Goal: Find specific page/section: Find specific page/section

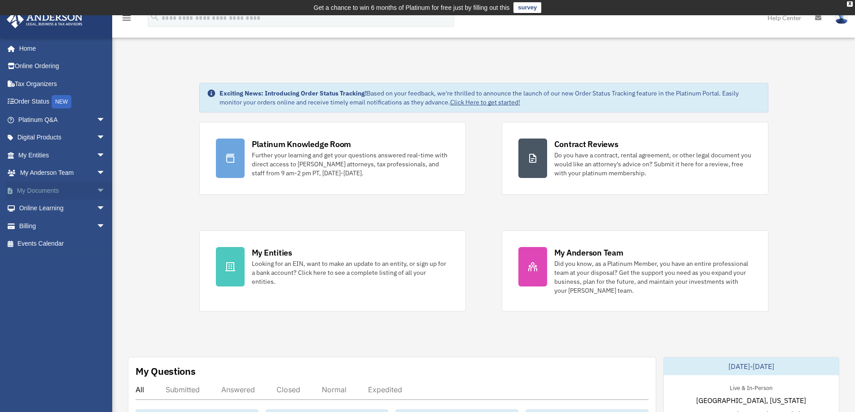
click at [96, 188] on span "arrow_drop_down" at bounding box center [105, 191] width 18 height 18
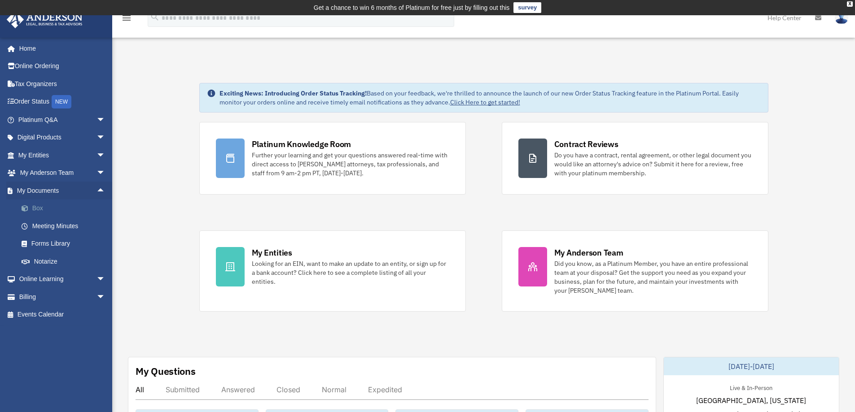
click at [39, 207] on link "Box" at bounding box center [66, 209] width 106 height 18
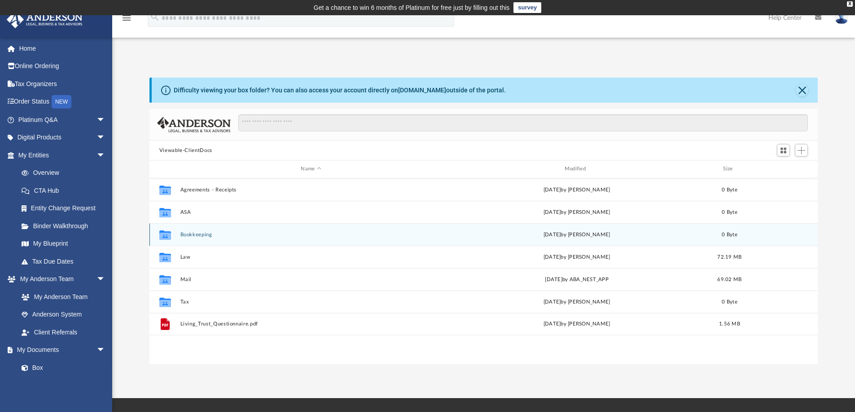
scroll to position [197, 661]
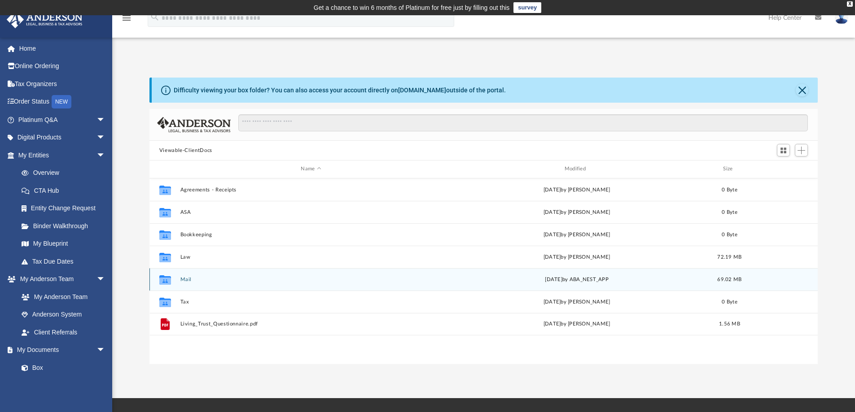
click at [179, 279] on div "Collaborated Folder Mail [DATE] by ABA_NEST_APP 69.02 MB" at bounding box center [483, 279] width 669 height 22
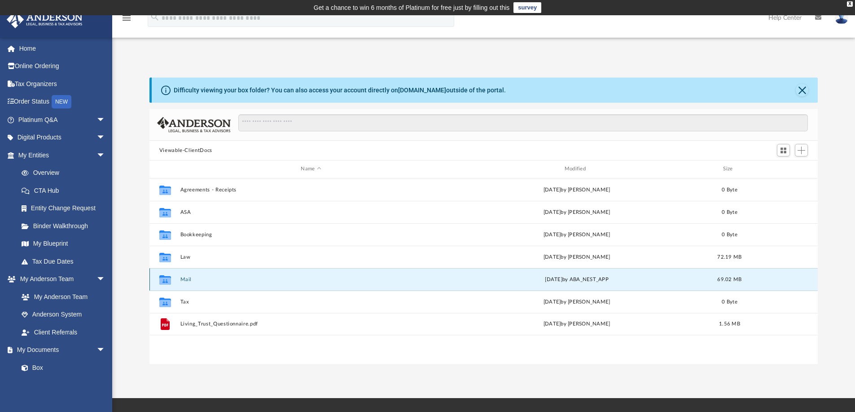
click at [187, 279] on button "Mail" at bounding box center [311, 280] width 262 height 6
click at [554, 280] on div "[DATE] by ABA_NEST_APP" at bounding box center [577, 279] width 262 height 8
click at [164, 282] on icon "grid" at bounding box center [165, 279] width 12 height 9
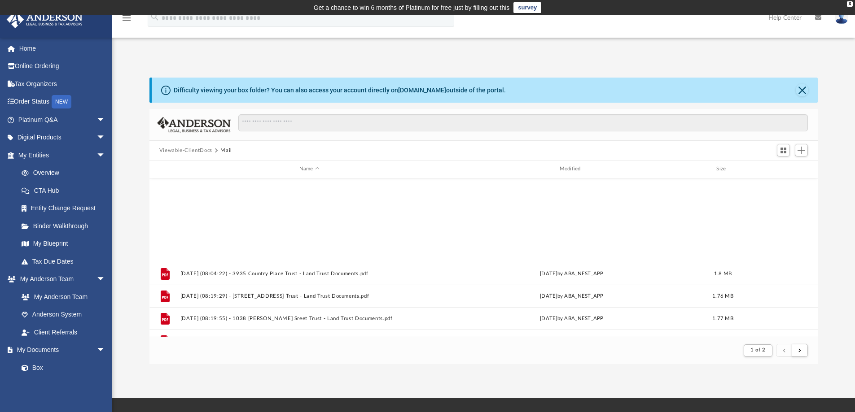
scroll to position [963, 0]
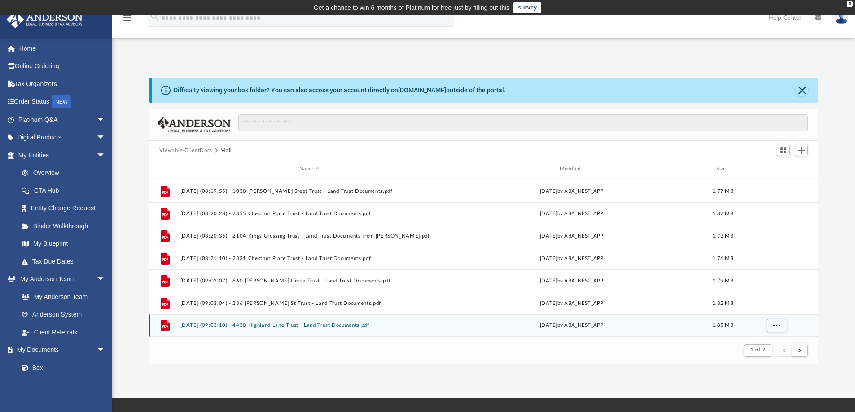
click at [190, 327] on button "[DATE] (09:03:10) - 4438 Highland Lane Trust - Land Trust Documents.pdf" at bounding box center [309, 326] width 258 height 6
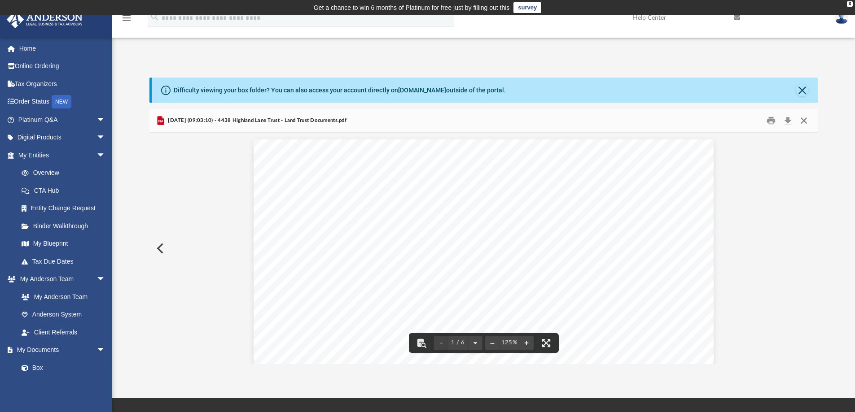
click at [803, 119] on button "Close" at bounding box center [803, 121] width 16 height 14
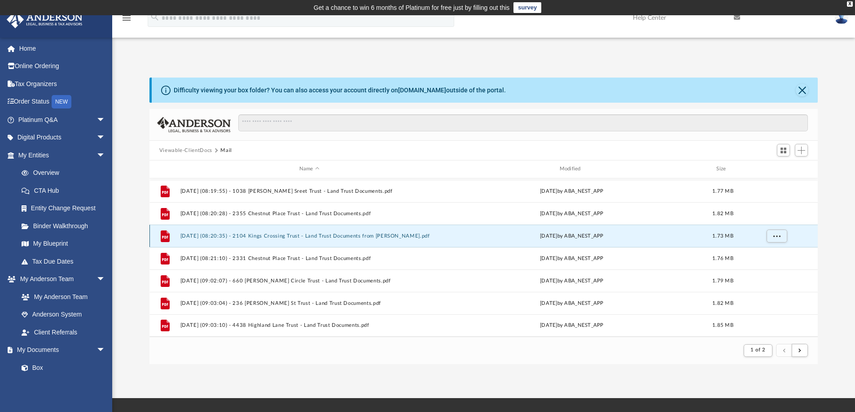
click at [287, 236] on button "[DATE] (08:20:35) - 2104 Kings Crossing Trust - Land Trust Documents from [PERS…" at bounding box center [309, 236] width 258 height 6
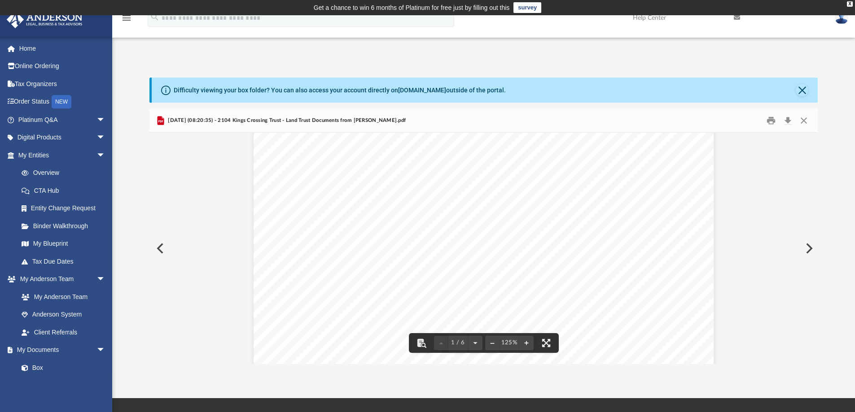
scroll to position [179, 0]
click at [793, 91] on div "Difficulty viewing your box folder? You can also access your account directly o…" at bounding box center [485, 90] width 666 height 25
click at [799, 91] on button "Close" at bounding box center [801, 90] width 13 height 13
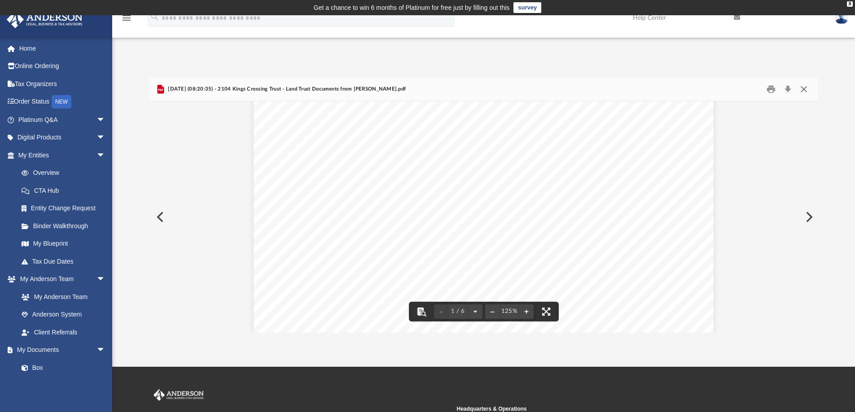
click at [806, 87] on button "Close" at bounding box center [803, 90] width 16 height 14
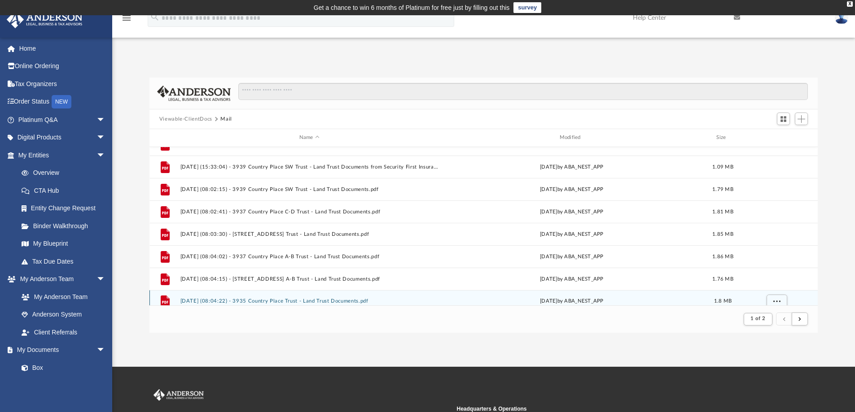
scroll to position [739, 0]
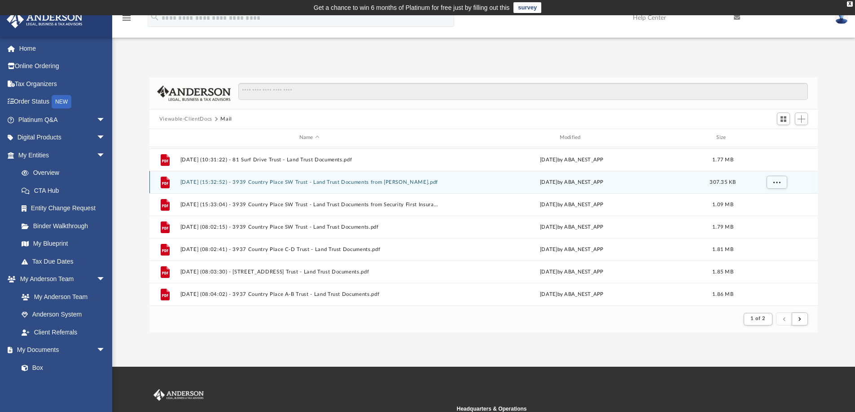
click at [394, 183] on button "[DATE] (15:32:52) - 3939 Country Place SW Trust - Land Trust Documents from [PE…" at bounding box center [309, 182] width 258 height 6
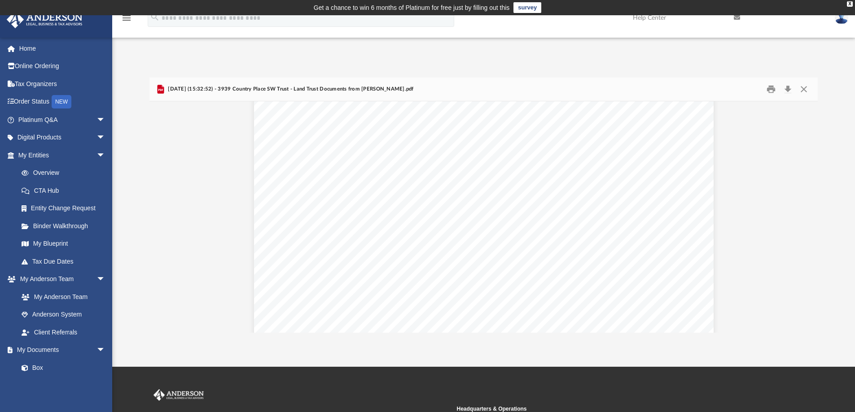
scroll to position [763, 0]
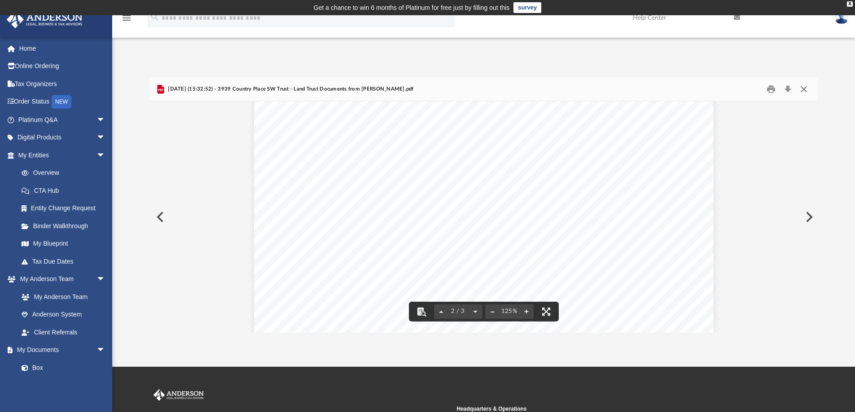
click at [804, 89] on button "Close" at bounding box center [803, 90] width 16 height 14
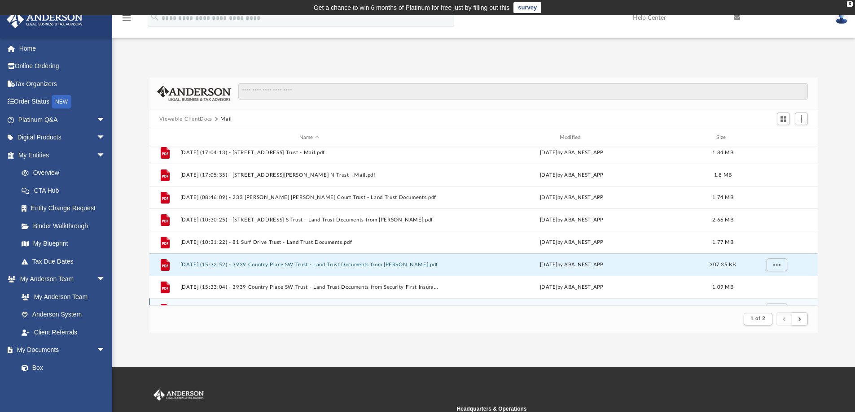
scroll to position [649, 0]
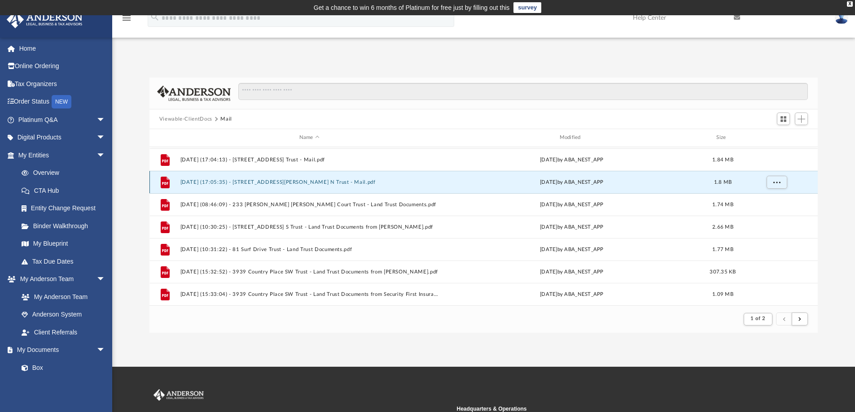
click at [331, 185] on button "[DATE] (17:05:35) - [STREET_ADDRESS][PERSON_NAME] N Trust - Mail.pdf" at bounding box center [309, 182] width 258 height 6
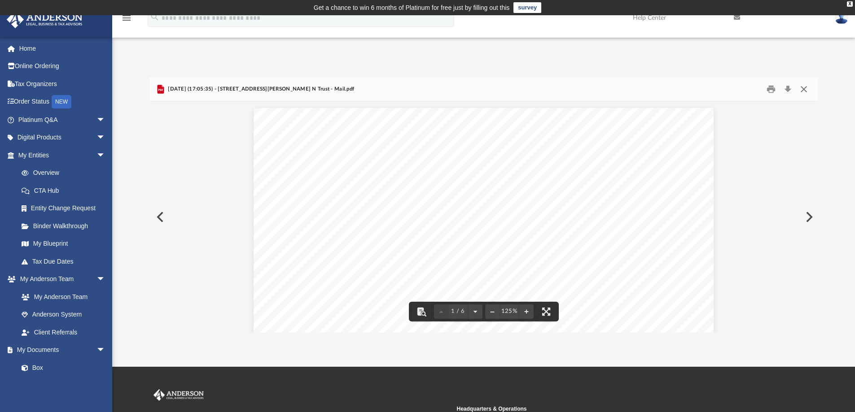
click at [802, 88] on button "Close" at bounding box center [803, 90] width 16 height 14
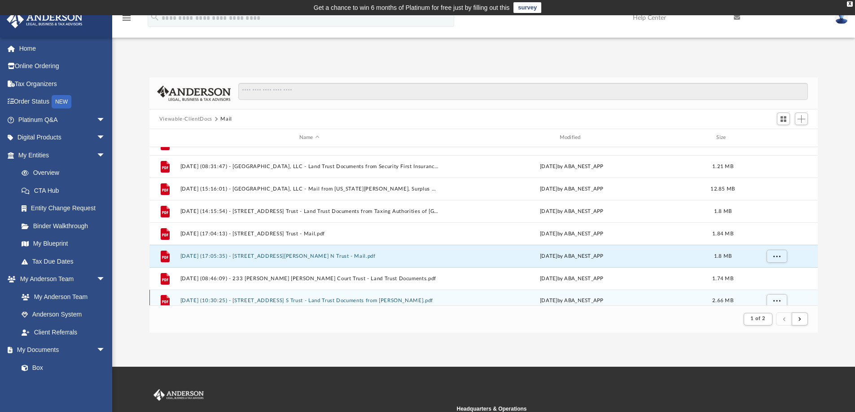
scroll to position [559, 0]
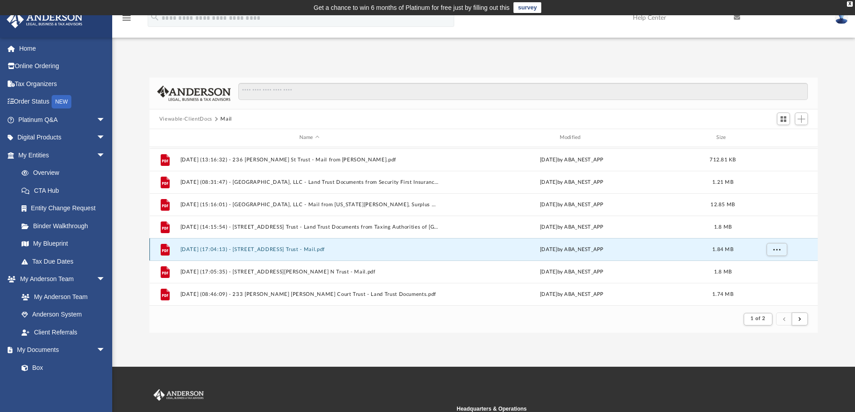
click at [307, 251] on button "[DATE] (17:04:13) - [STREET_ADDRESS] Trust - Mail.pdf" at bounding box center [309, 250] width 258 height 6
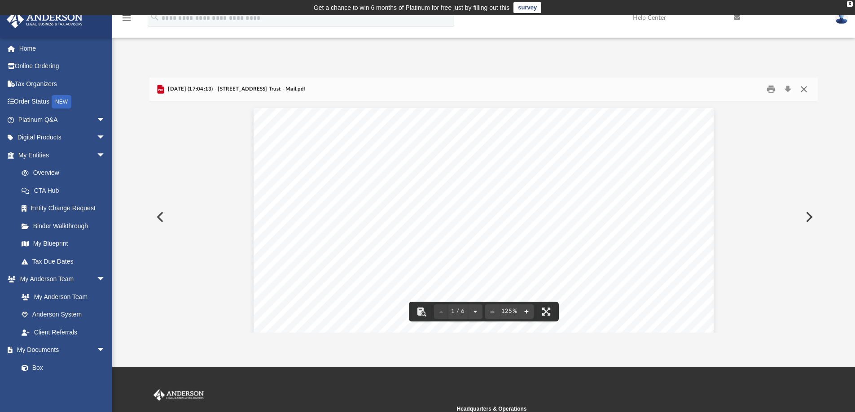
click at [802, 88] on button "Close" at bounding box center [803, 90] width 16 height 14
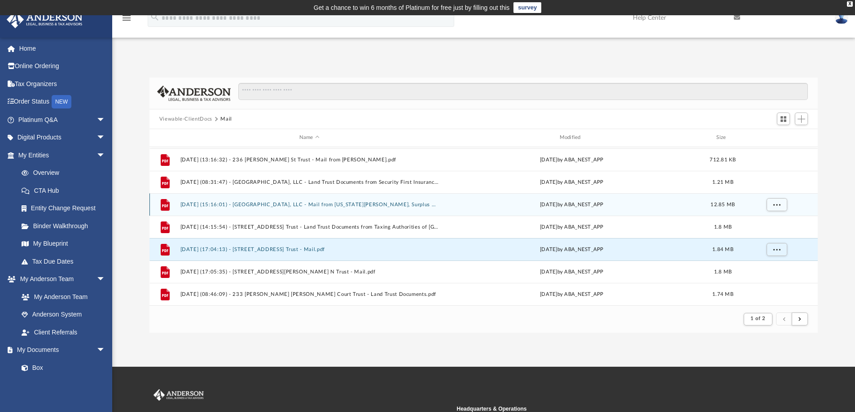
click at [347, 205] on button "[DATE] (15:16:01) - [GEOGRAPHIC_DATA], LLC - Mail from [US_STATE][PERSON_NAME],…" at bounding box center [309, 205] width 258 height 6
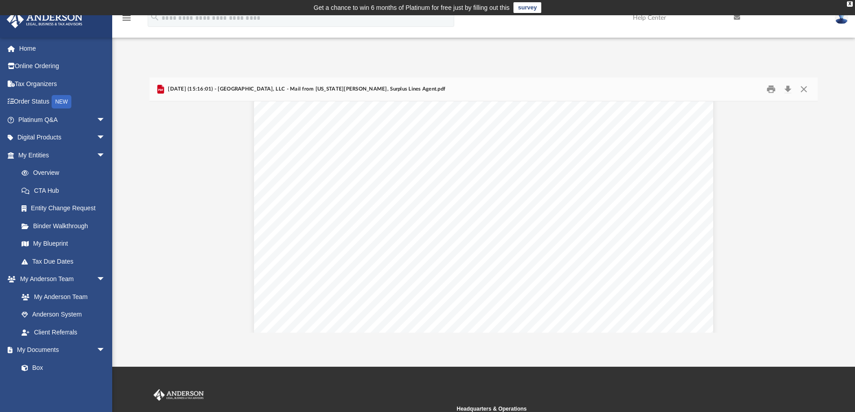
scroll to position [4576, 0]
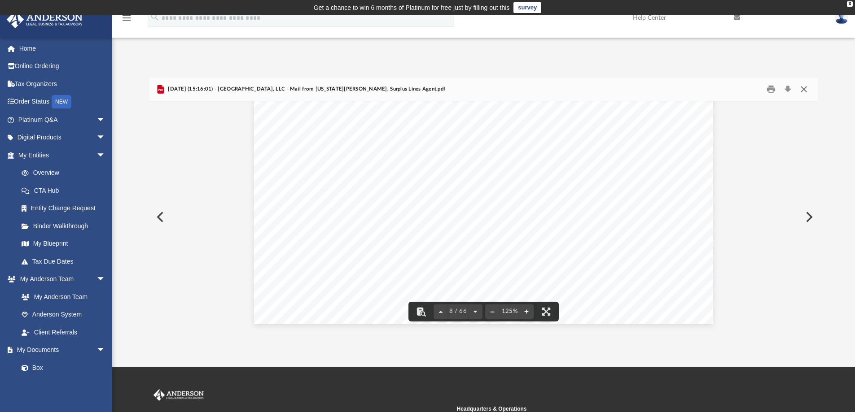
click at [804, 91] on button "Close" at bounding box center [803, 90] width 16 height 14
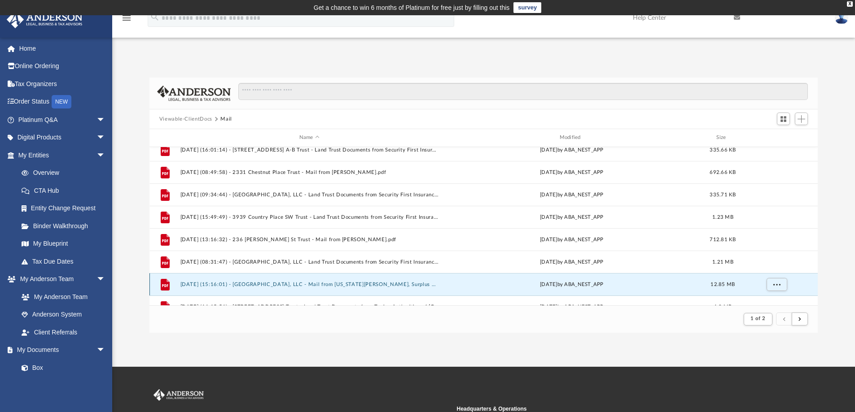
scroll to position [470, 0]
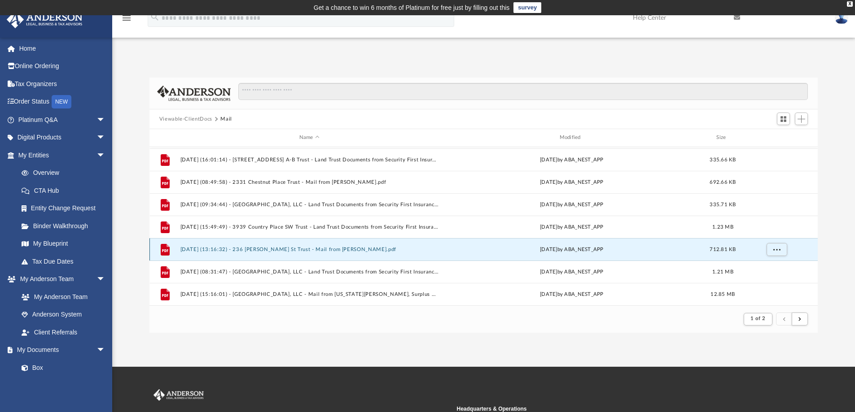
click at [350, 249] on button "[DATE] (13:16:32) - 236 [PERSON_NAME] St Trust - Mail from [PERSON_NAME].pdf" at bounding box center [309, 250] width 258 height 6
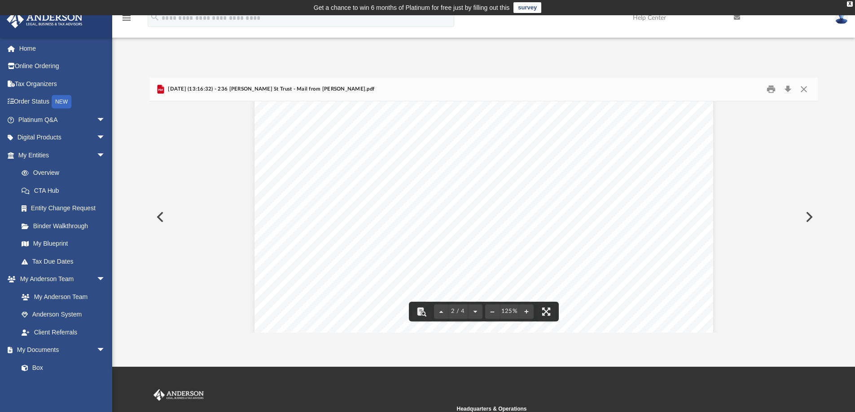
scroll to position [718, 0]
click at [802, 91] on button "Close" at bounding box center [803, 90] width 16 height 14
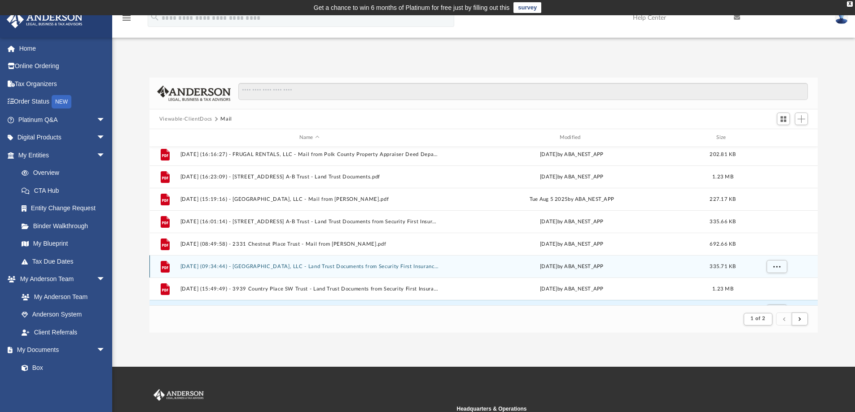
scroll to position [380, 0]
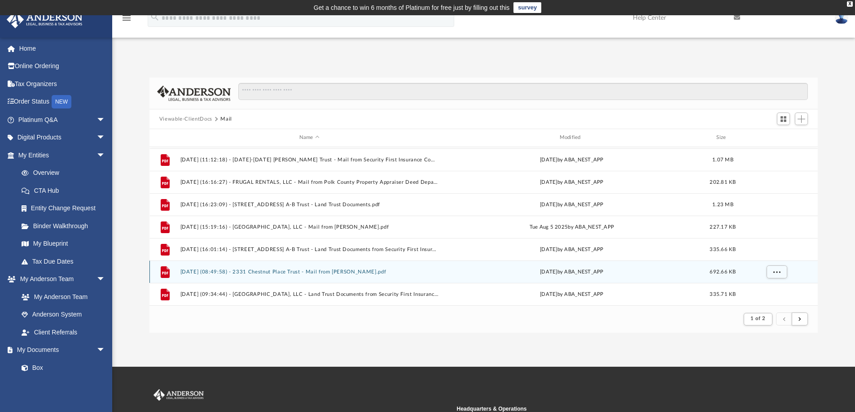
click at [343, 271] on button "[DATE] (08:49:58) - 2331 Chestnut Place Trust - Mail from [PERSON_NAME].pdf" at bounding box center [309, 272] width 258 height 6
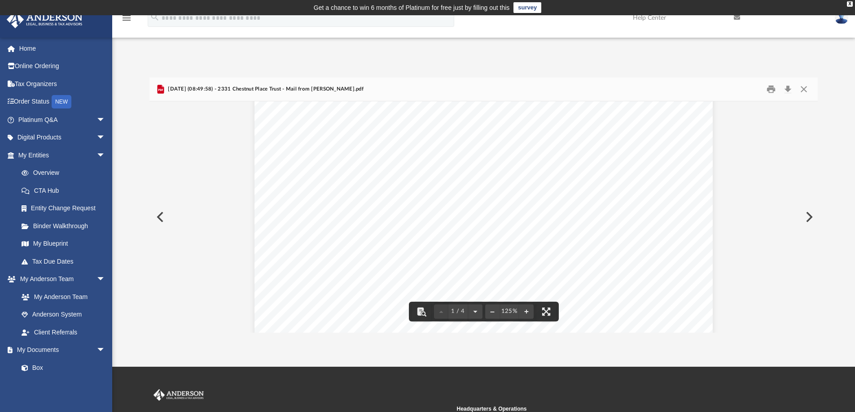
scroll to position [90, 0]
click at [804, 87] on button "Close" at bounding box center [803, 90] width 16 height 14
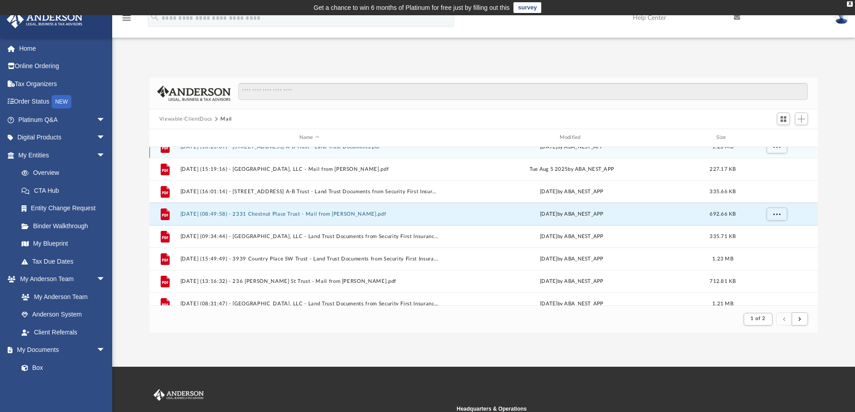
scroll to position [470, 0]
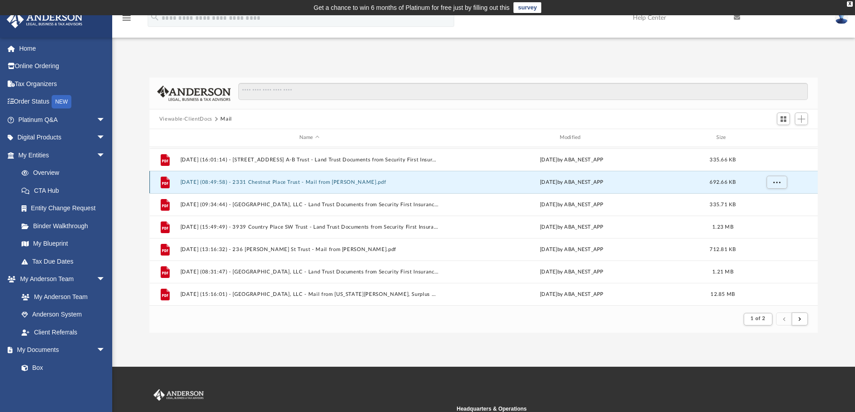
click at [336, 181] on button "[DATE] (08:49:58) - 2331 Chestnut Place Trust - Mail from [PERSON_NAME].pdf" at bounding box center [309, 182] width 258 height 6
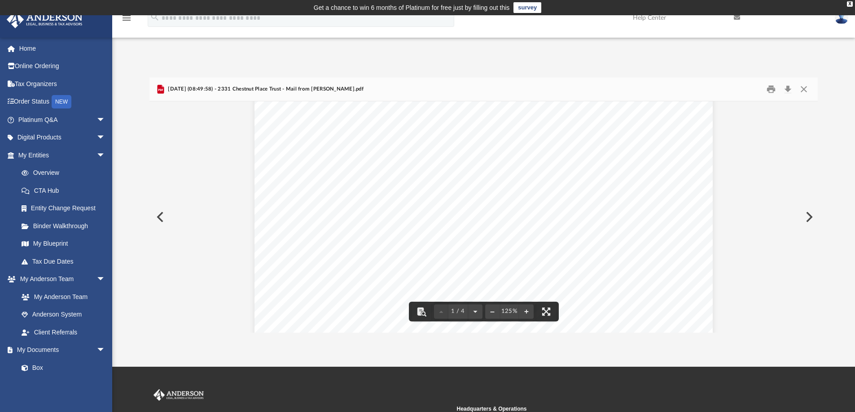
scroll to position [179, 0]
click at [804, 90] on button "Close" at bounding box center [803, 90] width 16 height 14
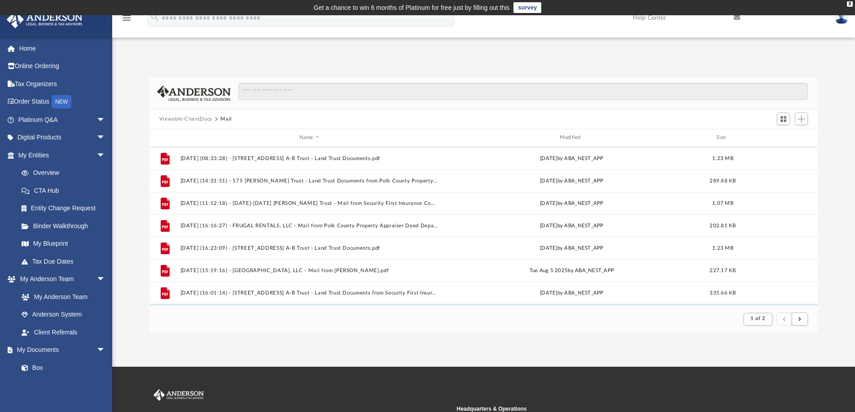
scroll to position [335, 0]
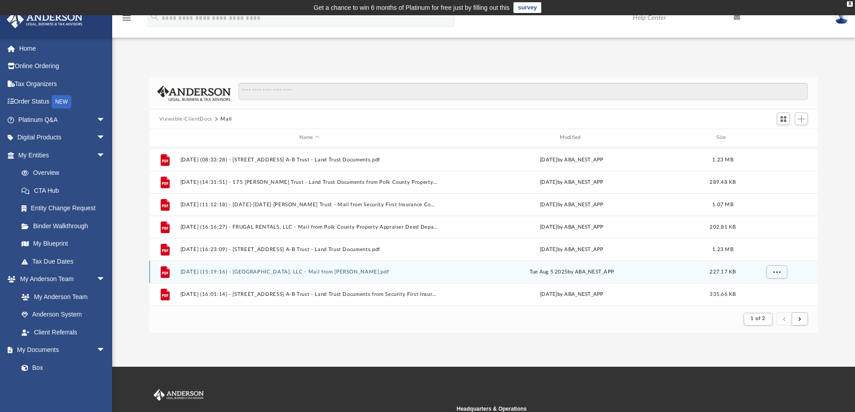
click at [323, 271] on button "[DATE] (15:19:16) - [GEOGRAPHIC_DATA], LLC - Mail from [PERSON_NAME].pdf" at bounding box center [309, 272] width 258 height 6
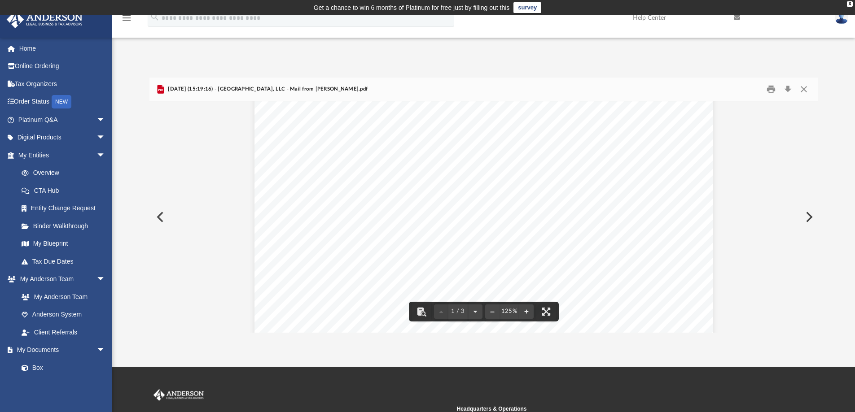
scroll to position [0, 0]
click at [807, 88] on button "Close" at bounding box center [803, 90] width 16 height 14
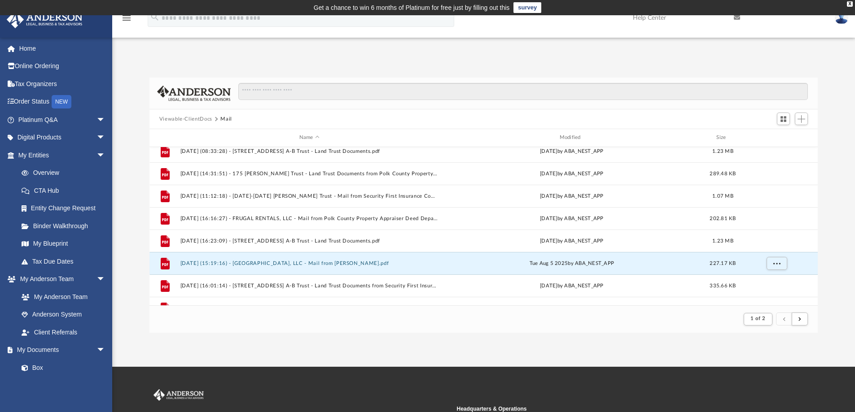
scroll to position [335, 0]
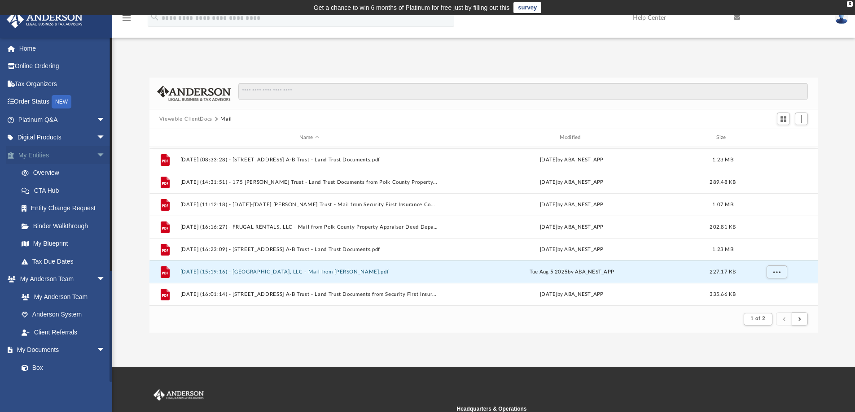
click at [96, 153] on span "arrow_drop_down" at bounding box center [105, 155] width 18 height 18
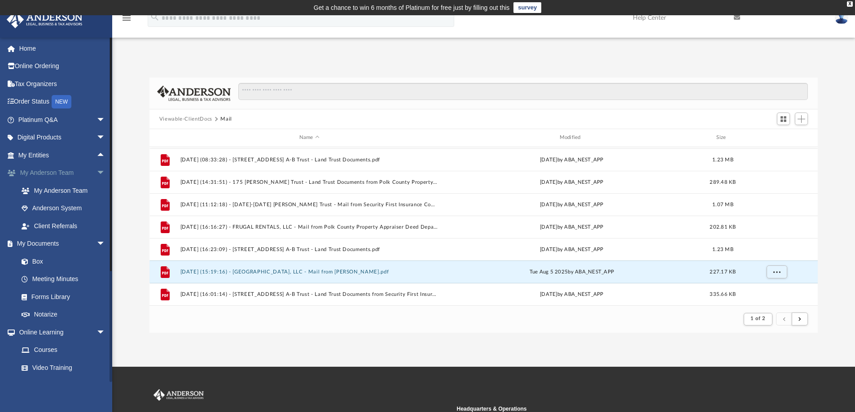
click at [96, 170] on span "arrow_drop_down" at bounding box center [105, 173] width 18 height 18
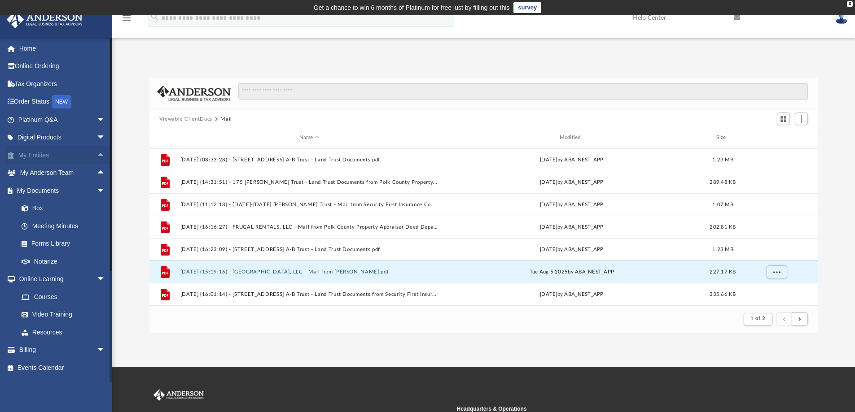
click at [96, 158] on span "arrow_drop_up" at bounding box center [105, 155] width 18 height 18
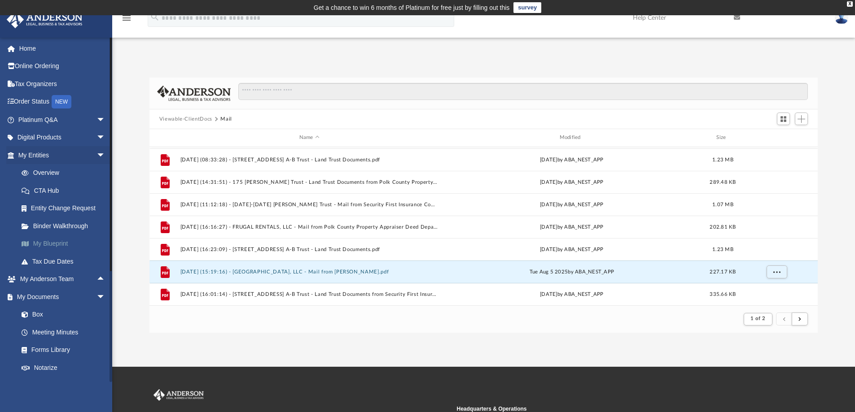
click at [59, 247] on link "My Blueprint" at bounding box center [66, 244] width 106 height 18
